Goal: Information Seeking & Learning: Find specific fact

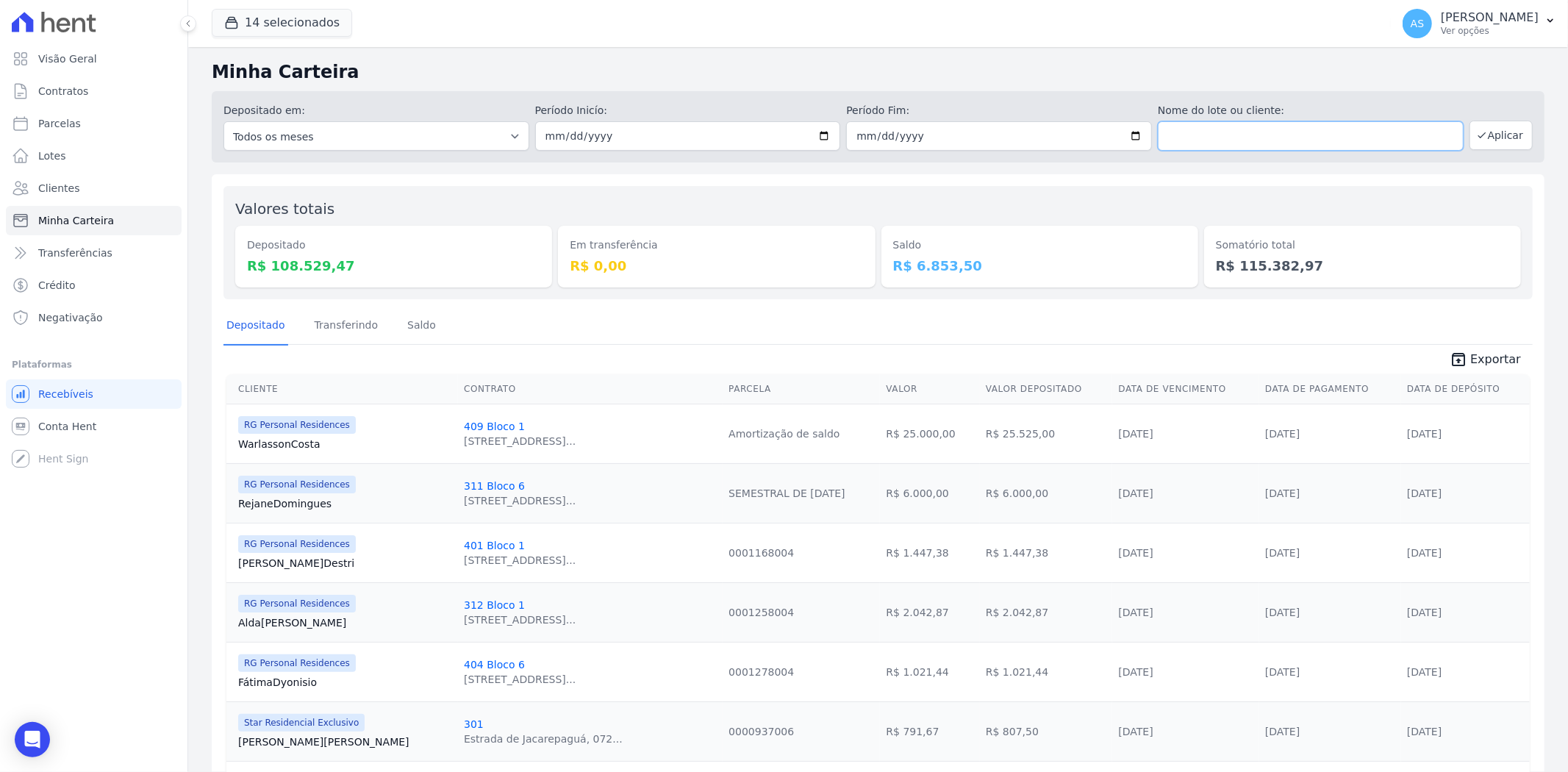
click at [1181, 137] on input "text" at bounding box center [1310, 136] width 306 height 29
type input "leonidio"
click at [1476, 135] on icon "button" at bounding box center [1482, 135] width 12 height 12
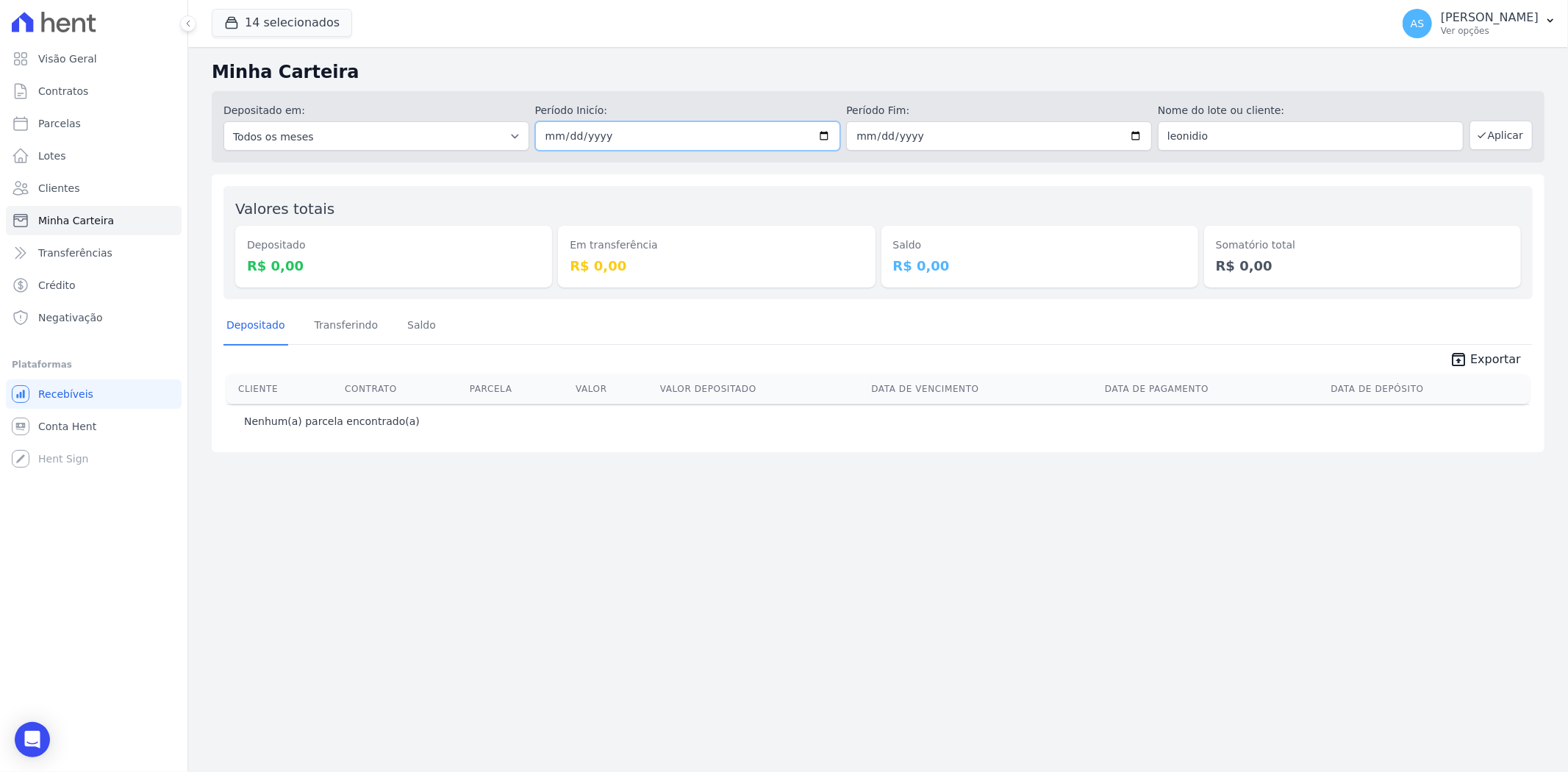
click at [567, 140] on input "[DATE]" at bounding box center [688, 136] width 306 height 29
click at [423, 137] on select "Todos os meses Fevereiro/2022 Março/2022 Abril/2022 Maio/2022 Junho/2022 Julho/…" at bounding box center [376, 136] width 306 height 29
click at [573, 130] on input "[DATE]" at bounding box center [688, 136] width 306 height 29
type input "2025-08-01"
type input "[DATE]"
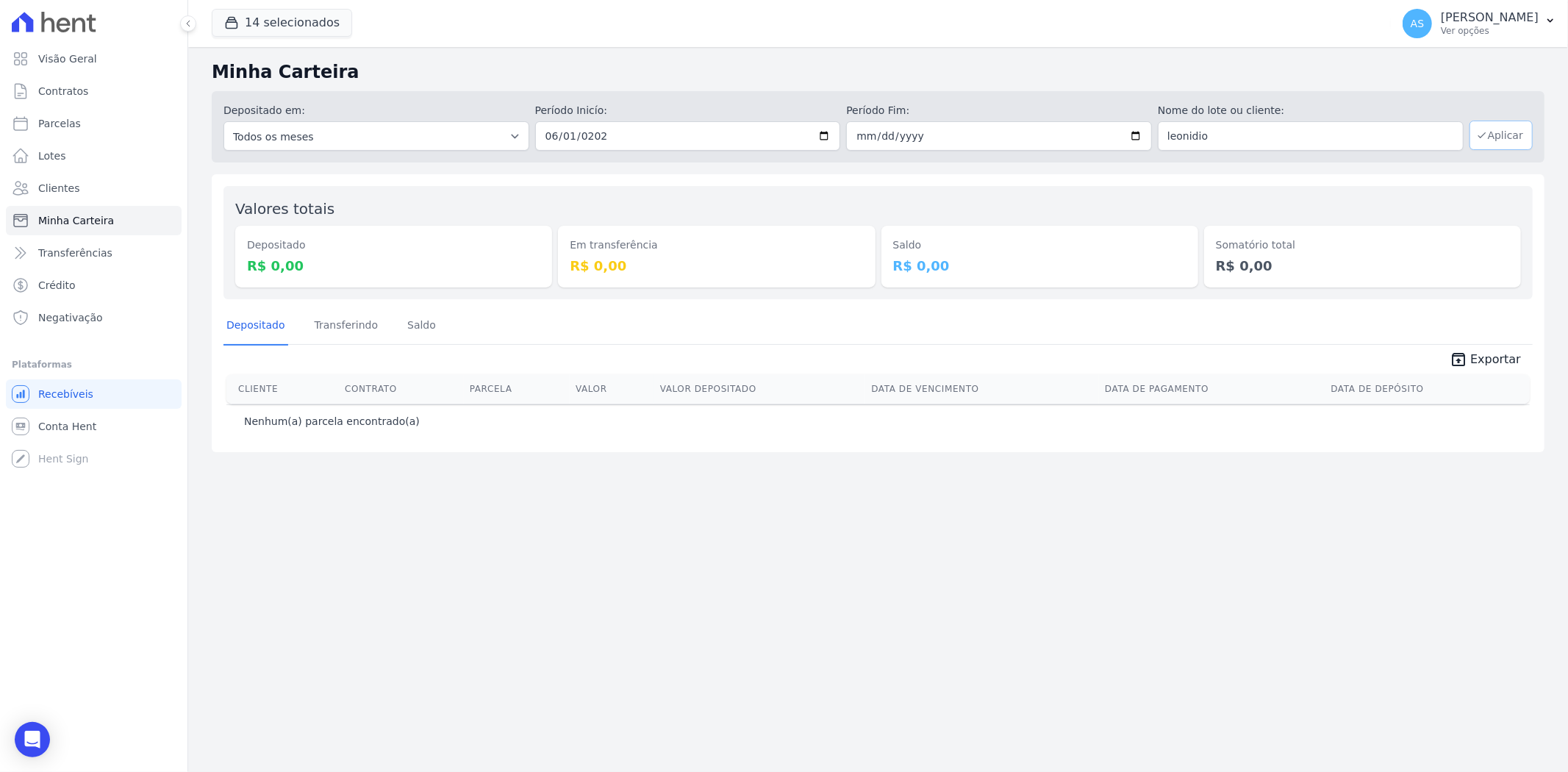
click at [1509, 126] on button "Aplicar" at bounding box center [1501, 135] width 63 height 29
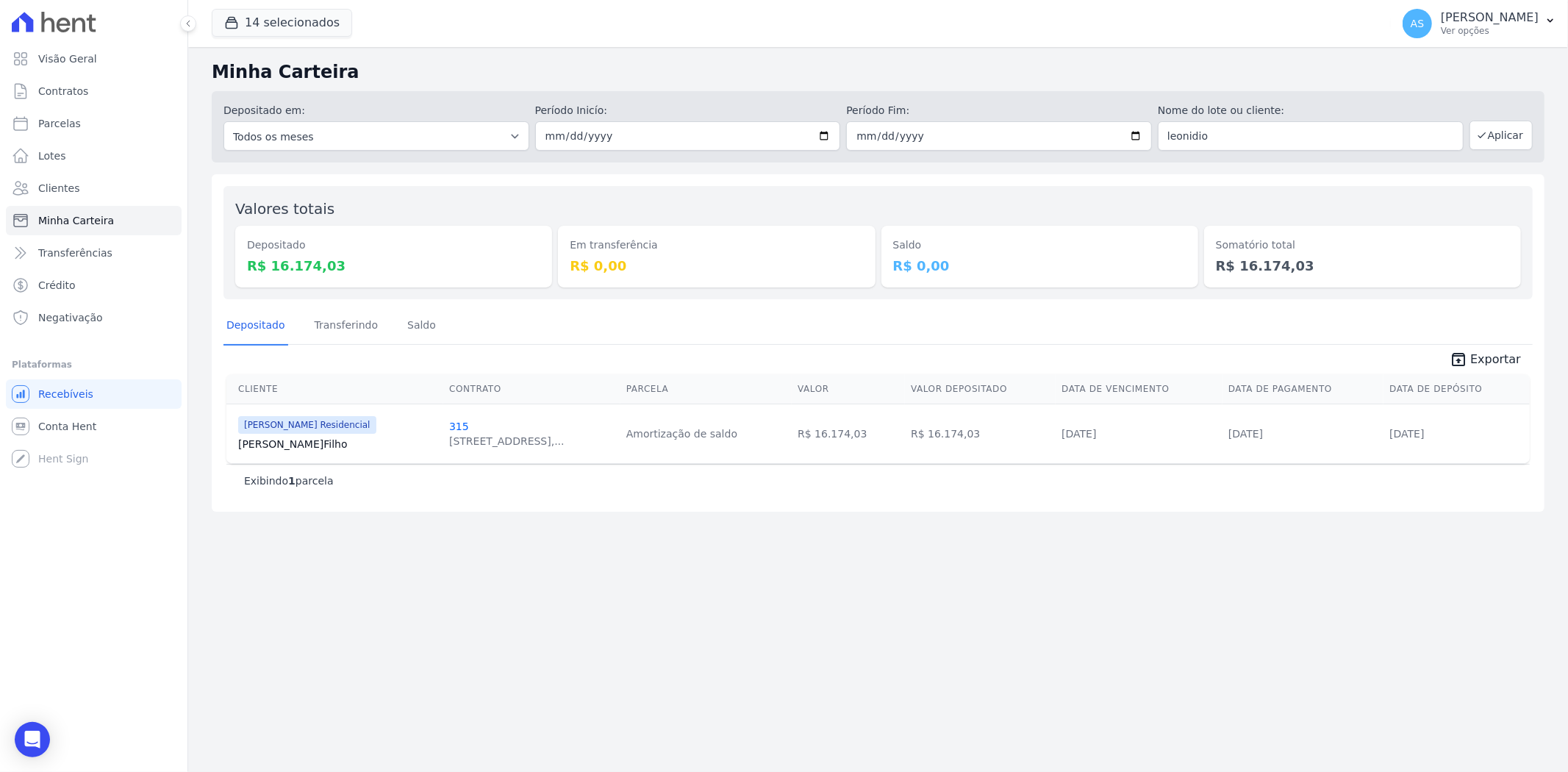
click at [264, 443] on link "[PERSON_NAME] Filho" at bounding box center [337, 444] width 199 height 15
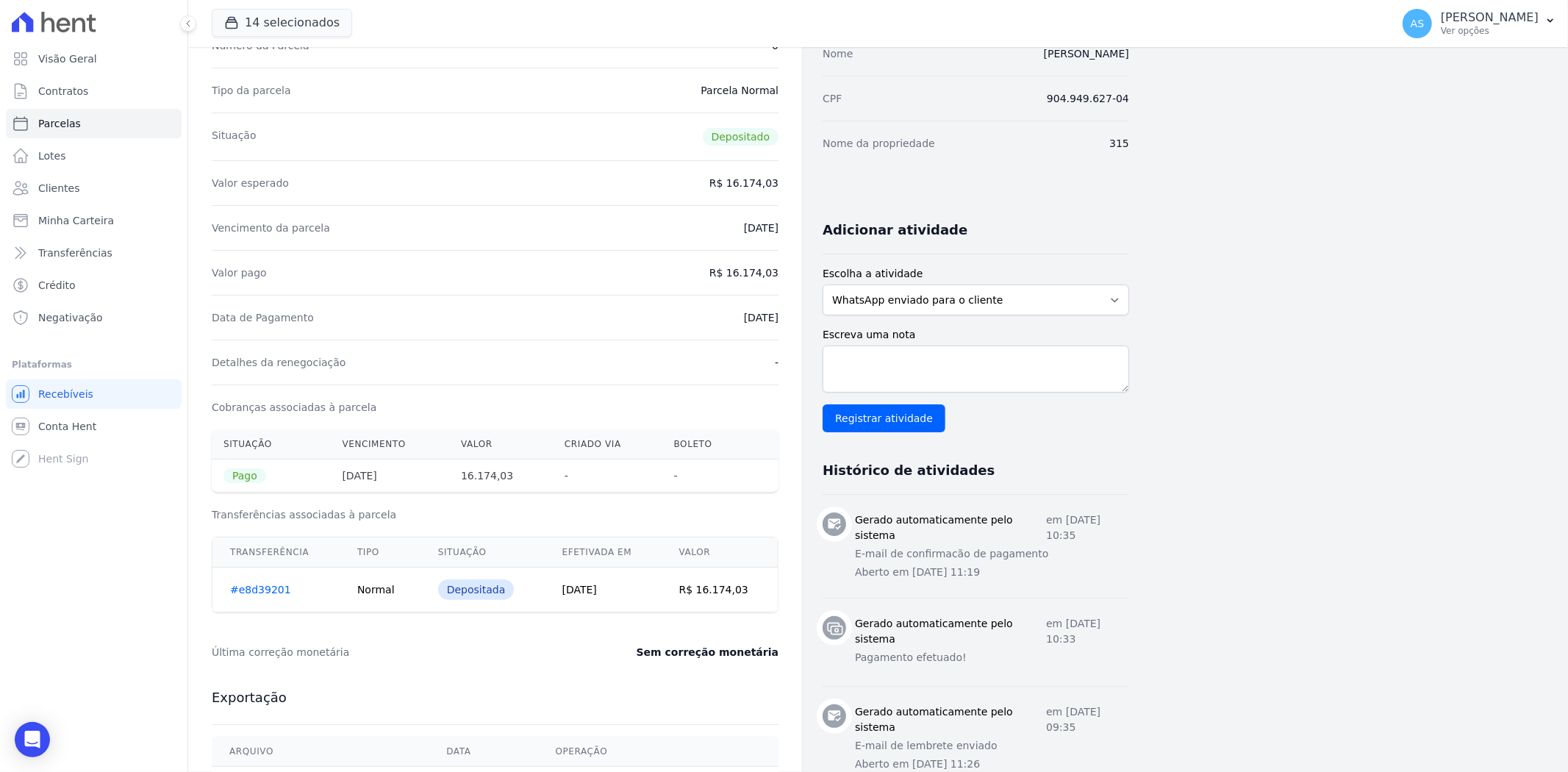
scroll to position [163, 0]
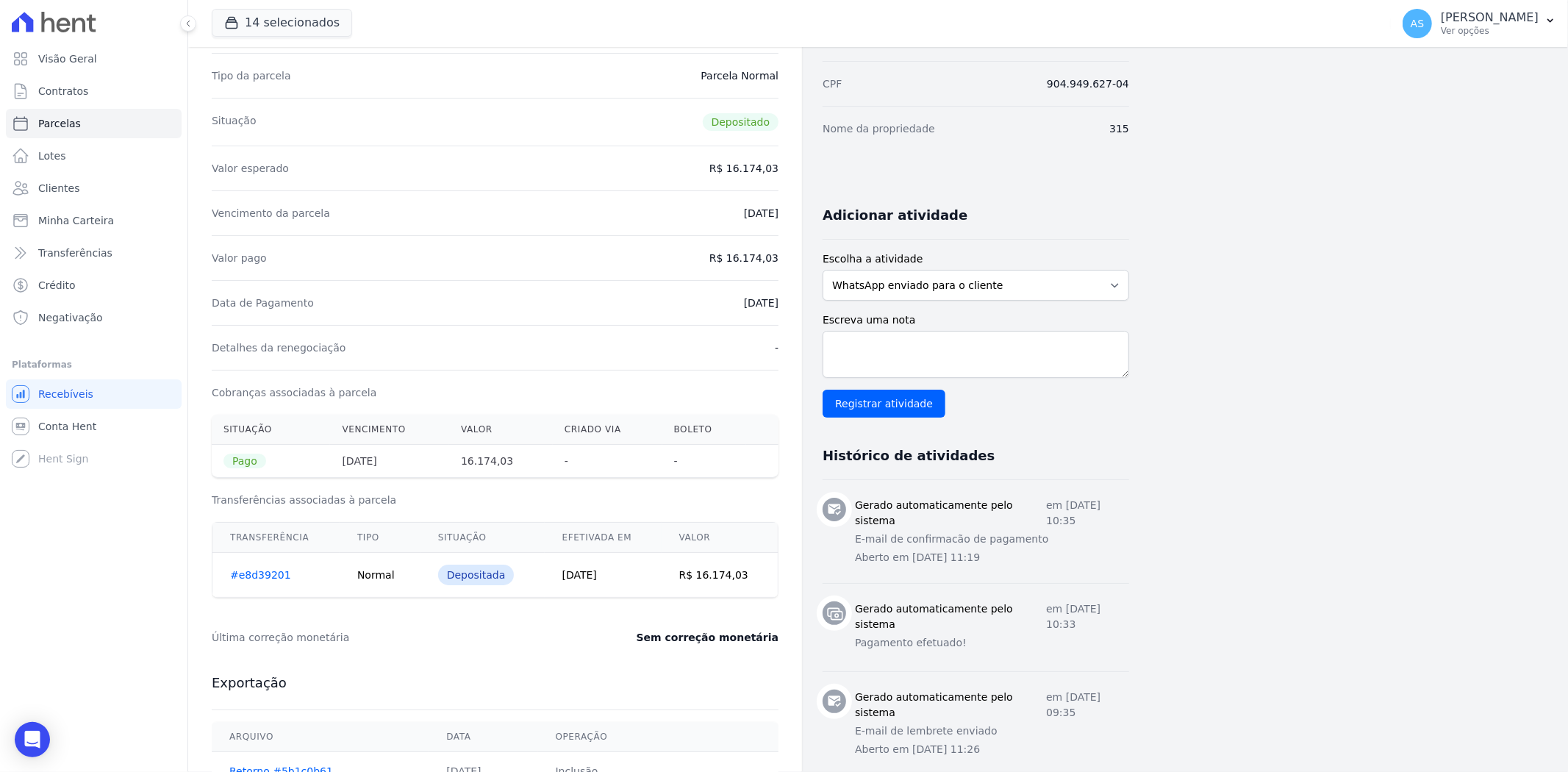
click at [248, 581] on link "#e8d39201" at bounding box center [260, 575] width 61 height 12
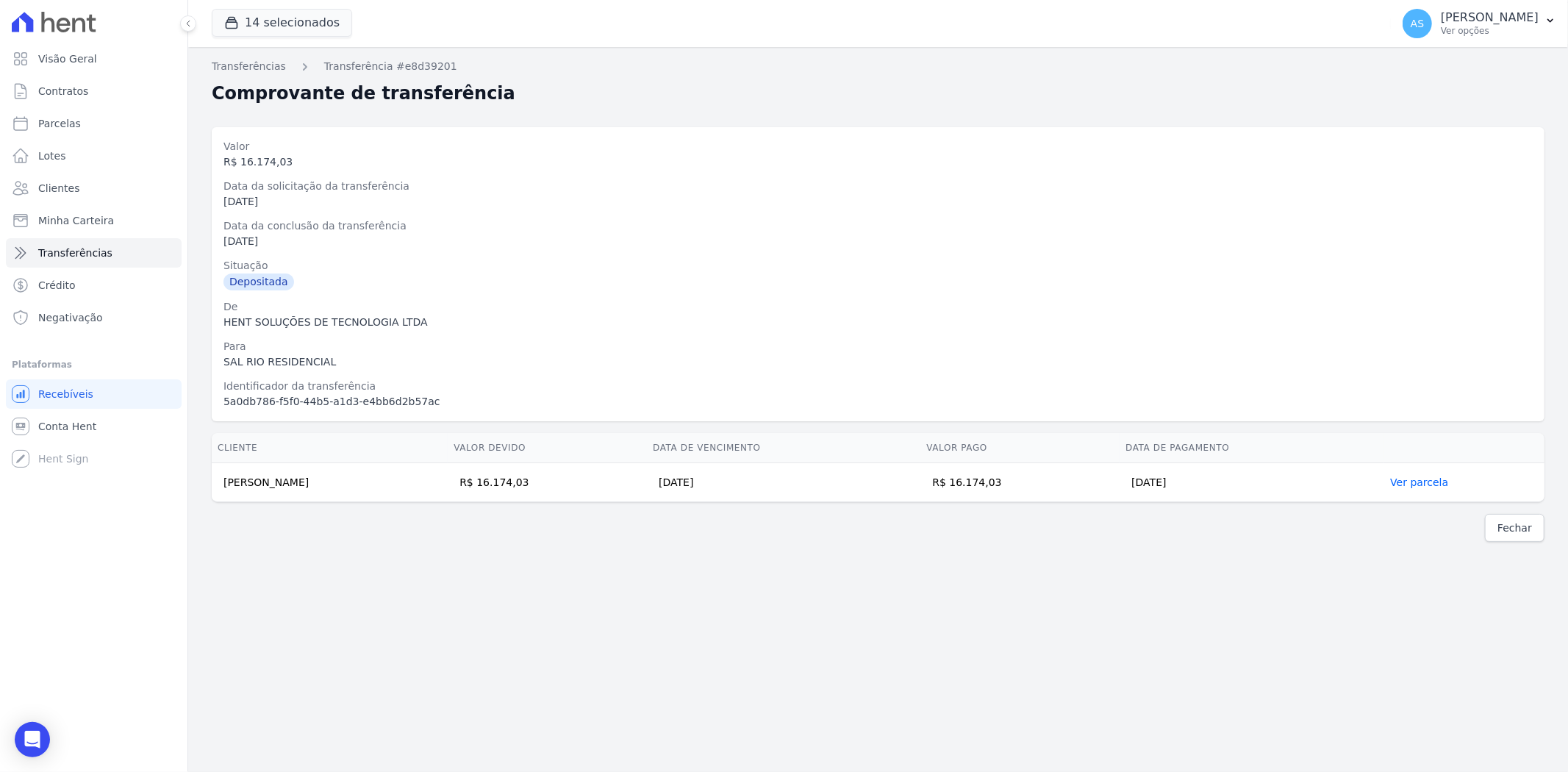
drag, startPoint x: 1074, startPoint y: 487, endPoint x: 1024, endPoint y: 487, distance: 50.0
click at [1024, 487] on td "R$ 16.174,03" at bounding box center [1019, 482] width 199 height 39
copy td "16.174,03"
